Goal: Task Accomplishment & Management: Manage account settings

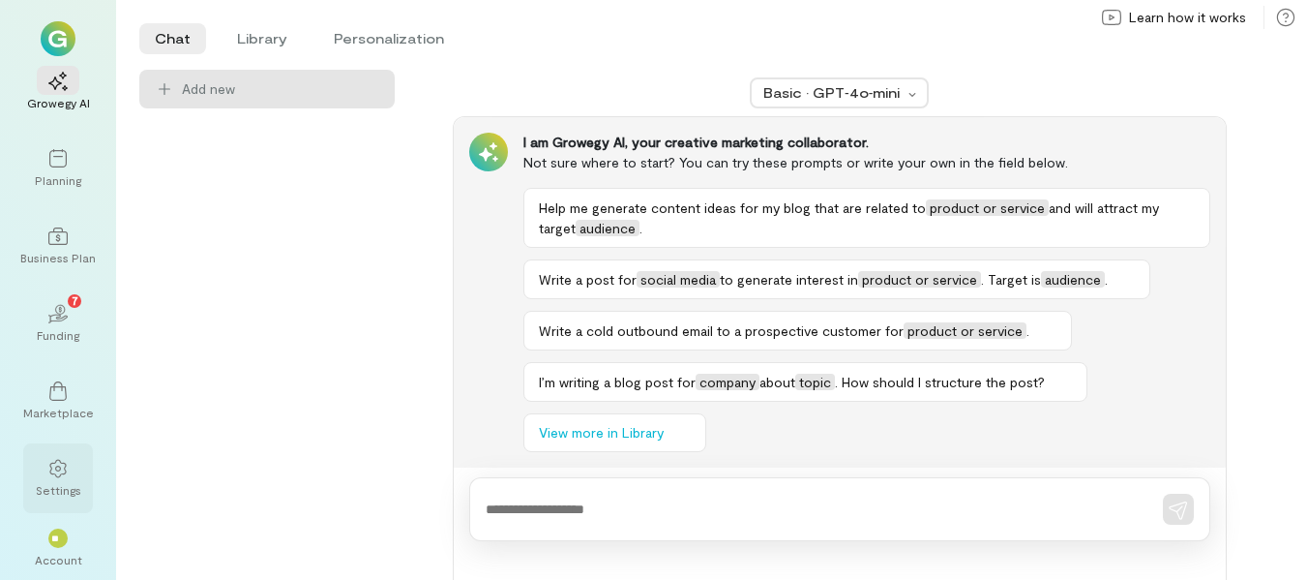
click at [52, 470] on icon at bounding box center [57, 468] width 19 height 19
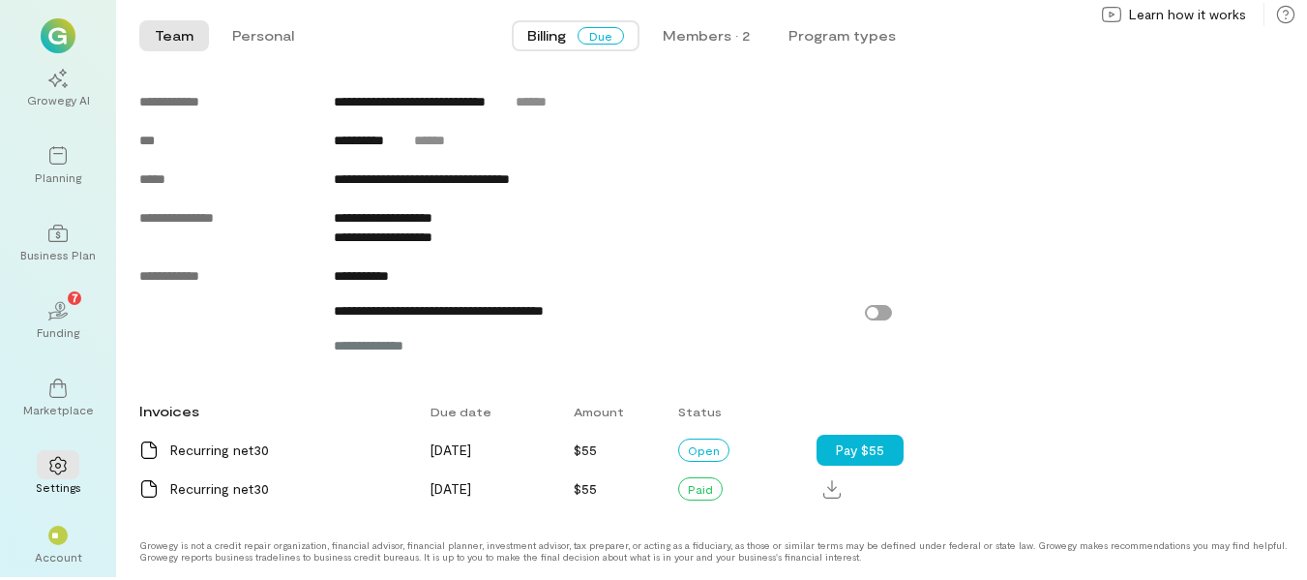
scroll to position [888, 0]
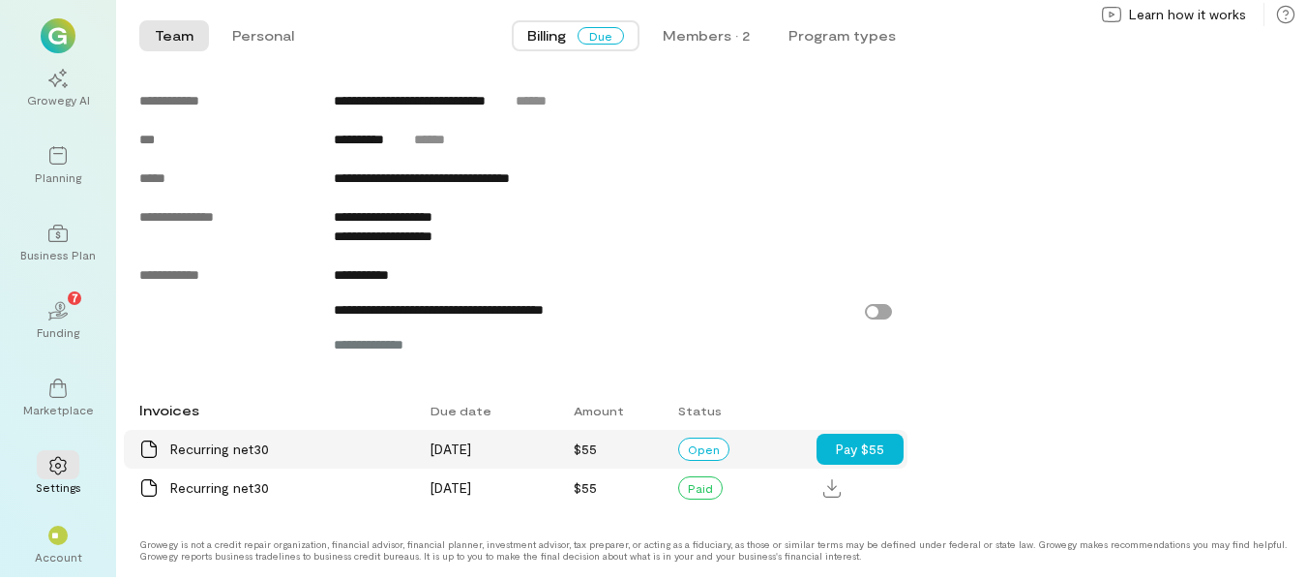
click at [174, 451] on div "Recurring net30" at bounding box center [288, 448] width 237 height 19
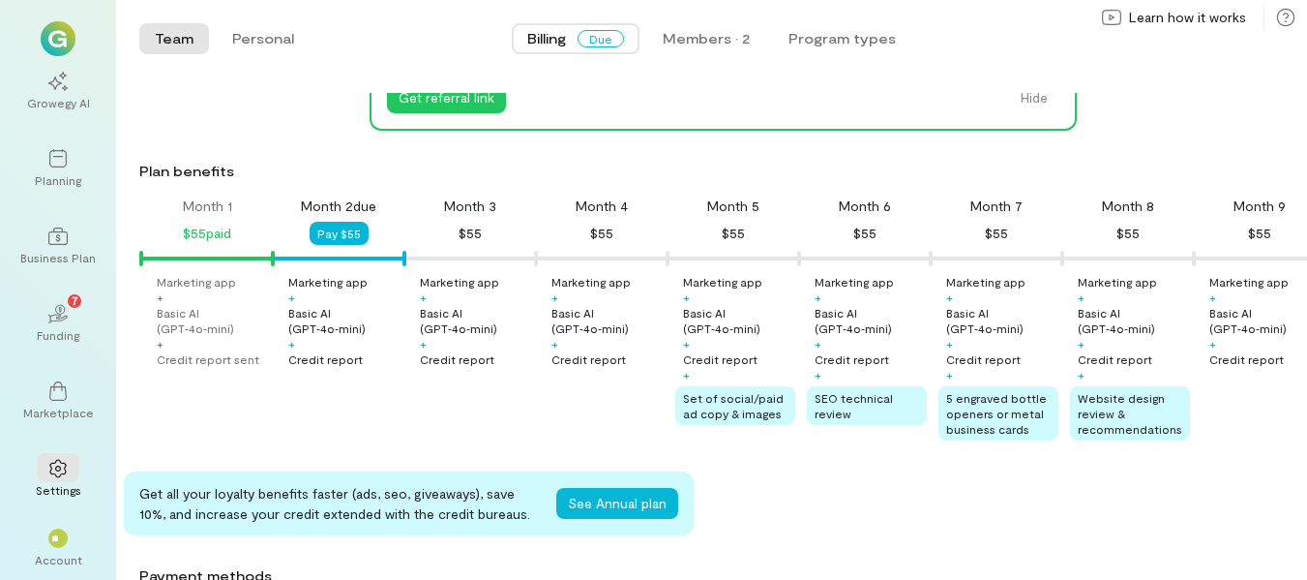
scroll to position [0, 0]
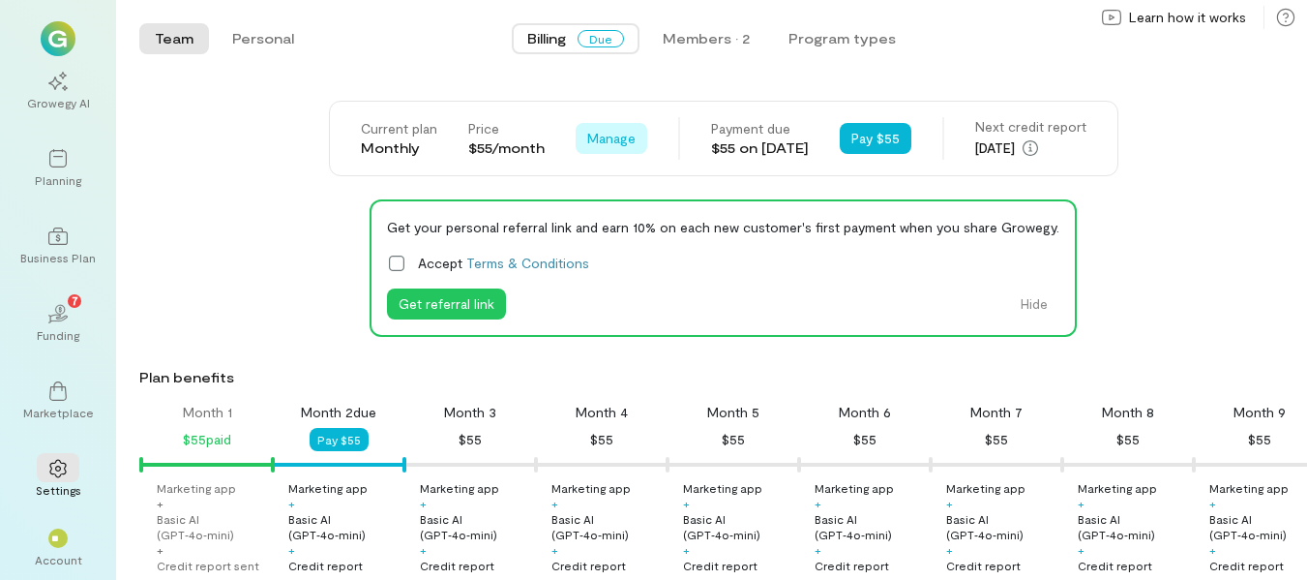
click at [599, 141] on span "Manage" at bounding box center [611, 138] width 48 height 19
click at [604, 134] on span "Manage" at bounding box center [611, 138] width 48 height 19
click at [1209, 17] on span "Learn how it works" at bounding box center [1187, 17] width 117 height 19
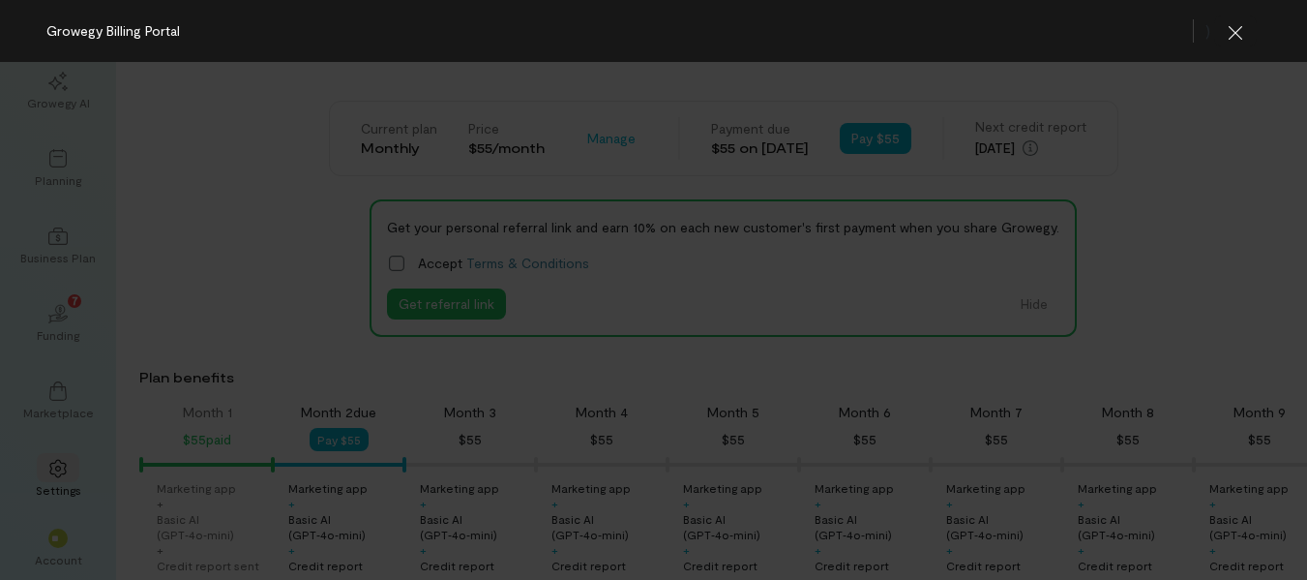
click at [1209, 17] on div "Growegy Billing Portal )" at bounding box center [653, 31] width 1307 height 62
click at [1239, 41] on icon "button" at bounding box center [1235, 32] width 19 height 19
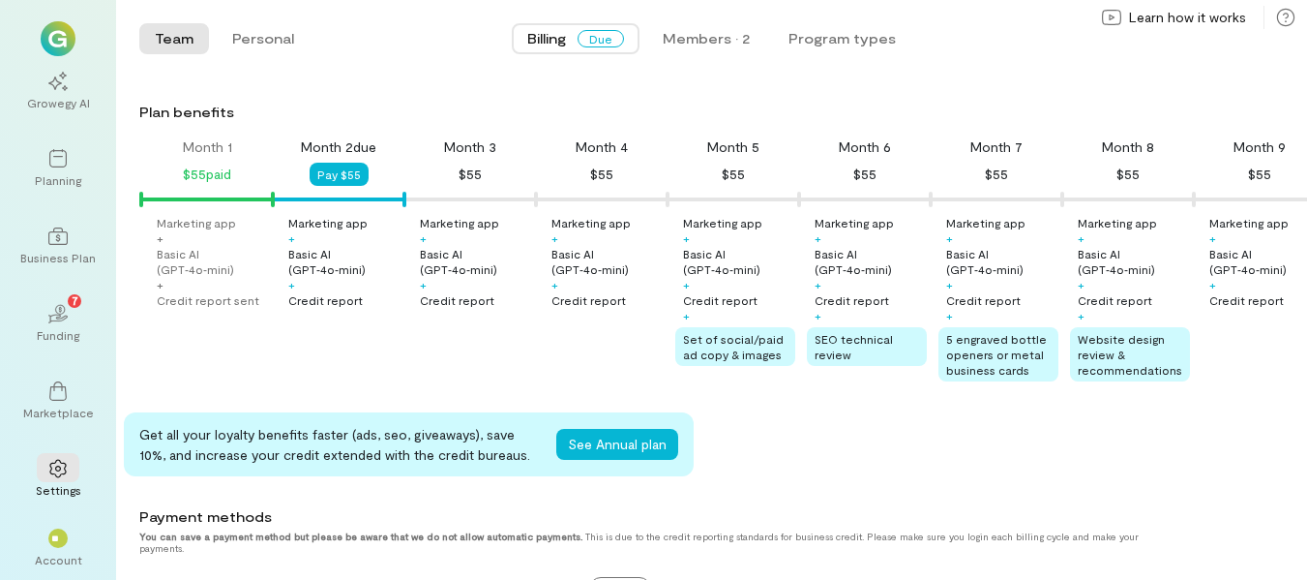
scroll to position [387, 0]
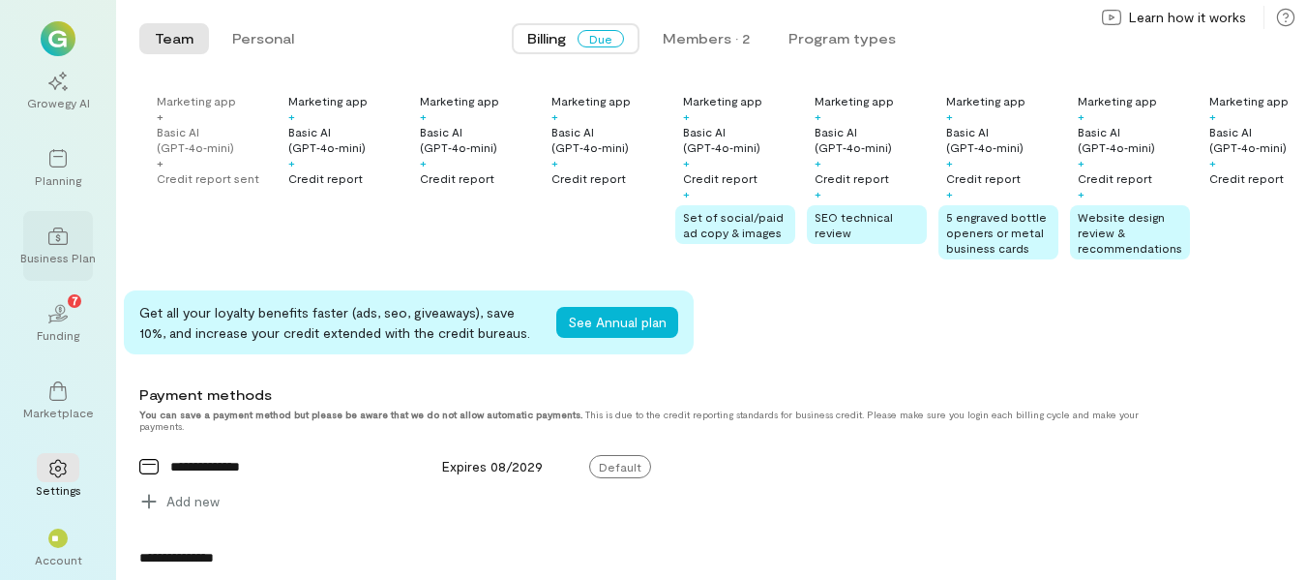
click at [48, 230] on icon at bounding box center [57, 235] width 19 height 19
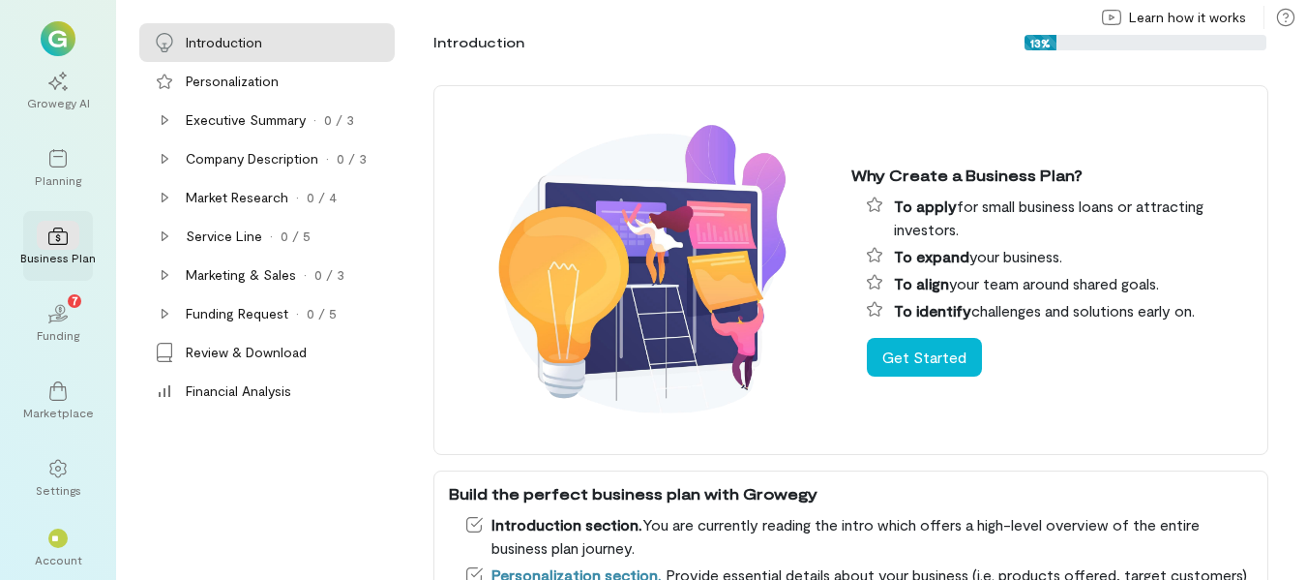
scroll to position [3, 0]
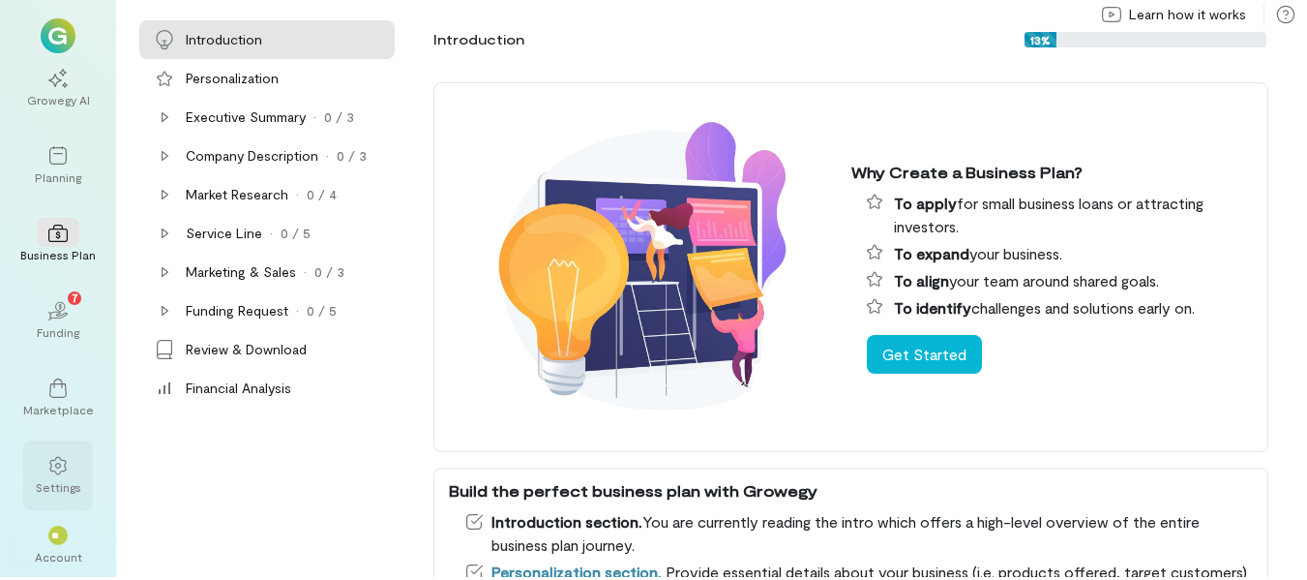
click at [56, 470] on icon at bounding box center [57, 465] width 19 height 19
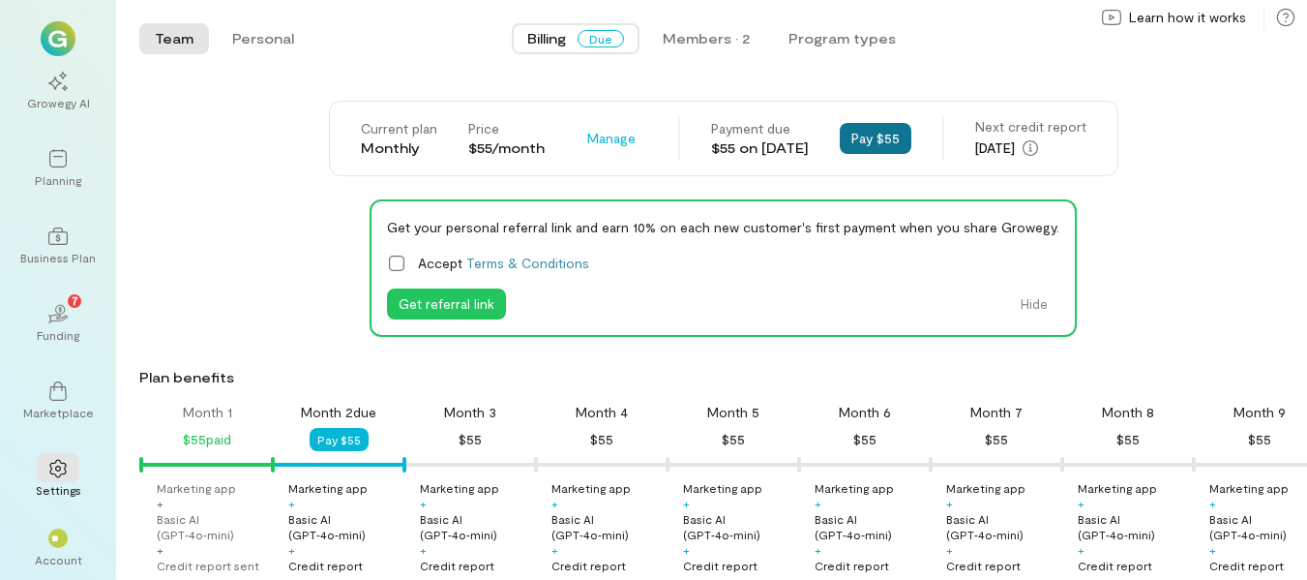
click at [875, 140] on button "Pay $55" at bounding box center [876, 138] width 72 height 31
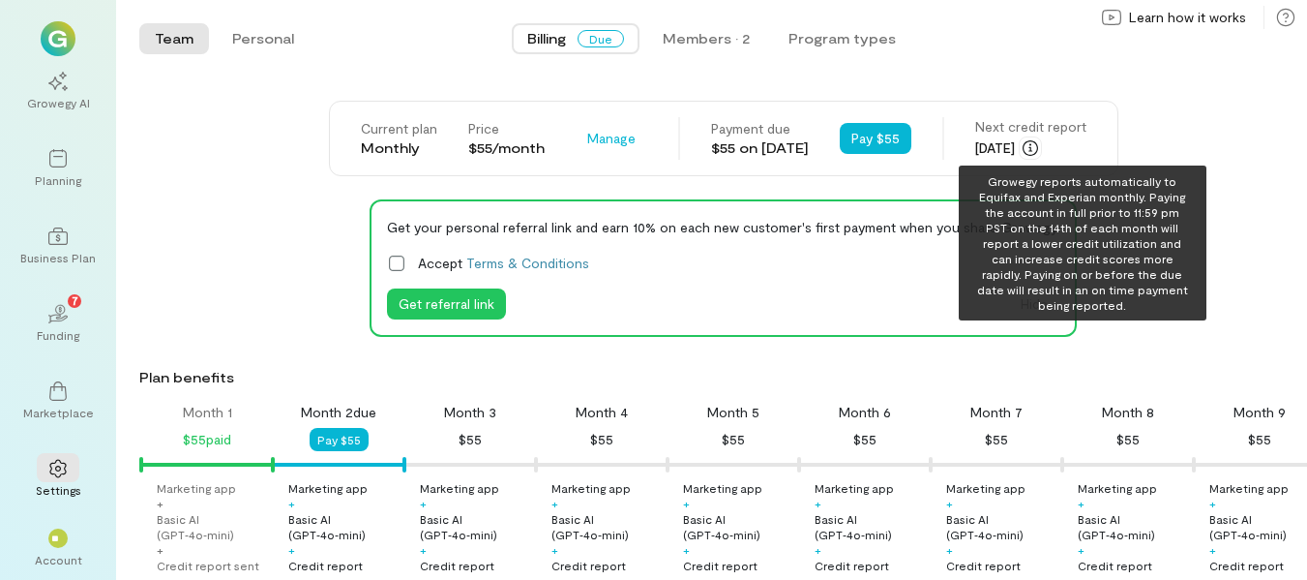
click at [1038, 146] on icon "button" at bounding box center [1030, 147] width 15 height 15
